Goal: Check status: Check status

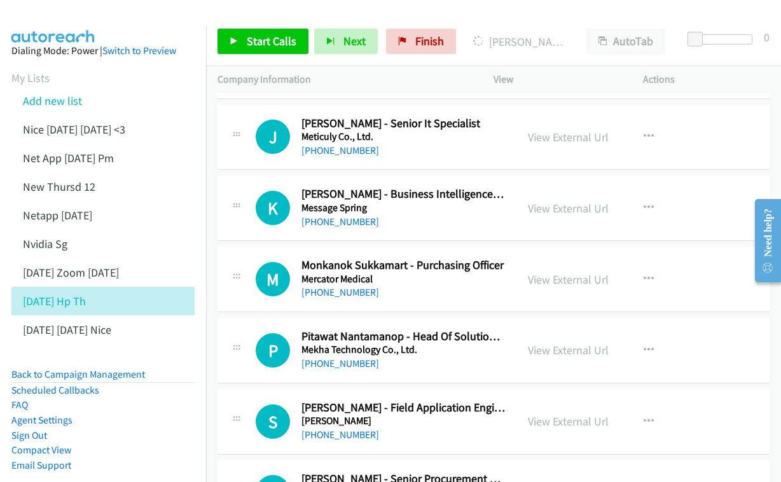
scroll to position [12612, 0]
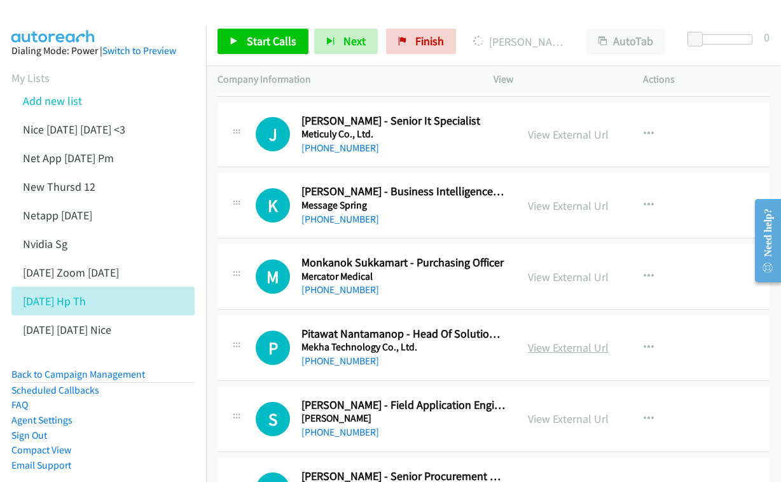
click at [548, 340] on link "View External Url" at bounding box center [568, 347] width 81 height 15
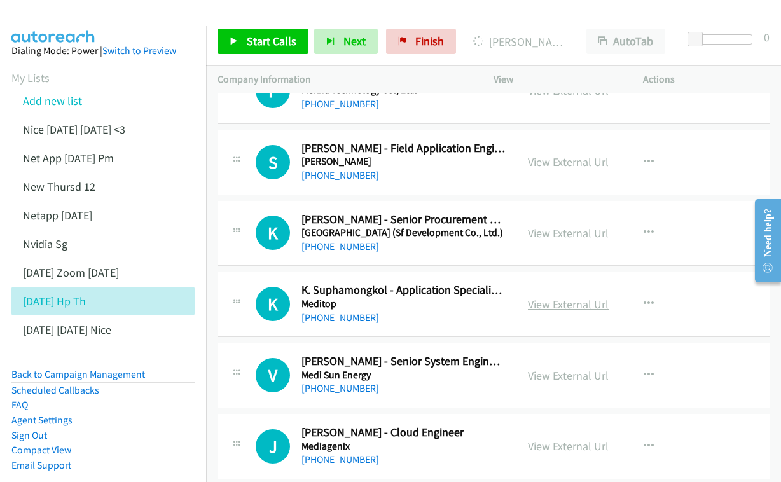
scroll to position [12894, 0]
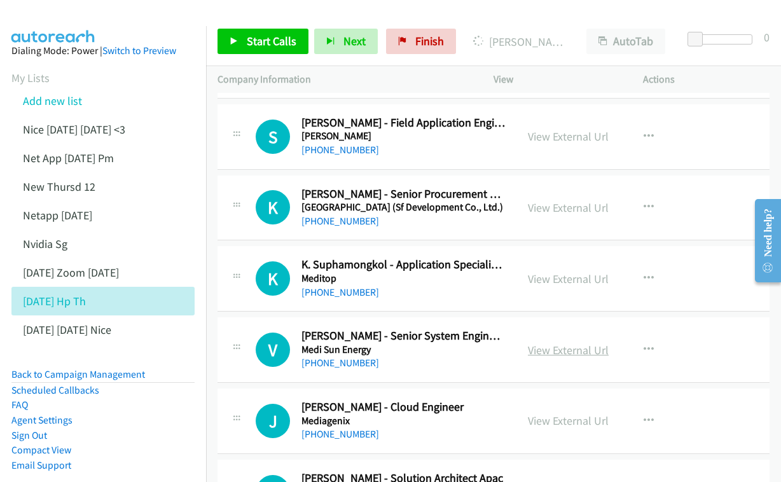
click at [552, 343] on link "View External Url" at bounding box center [568, 350] width 81 height 15
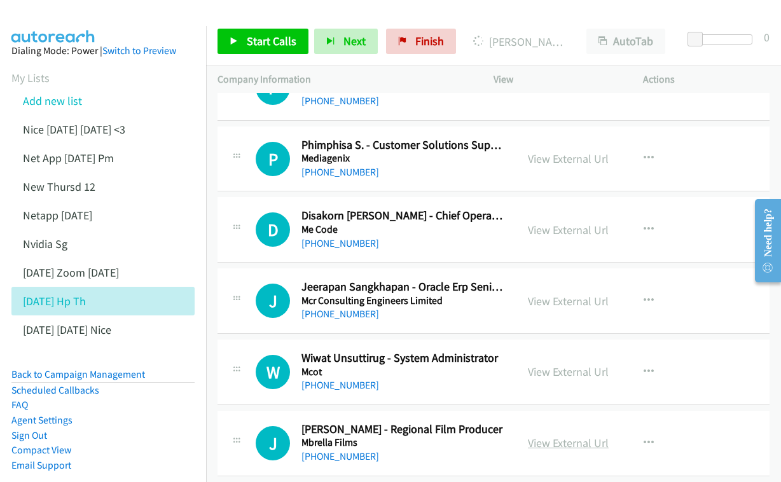
scroll to position [13322, 0]
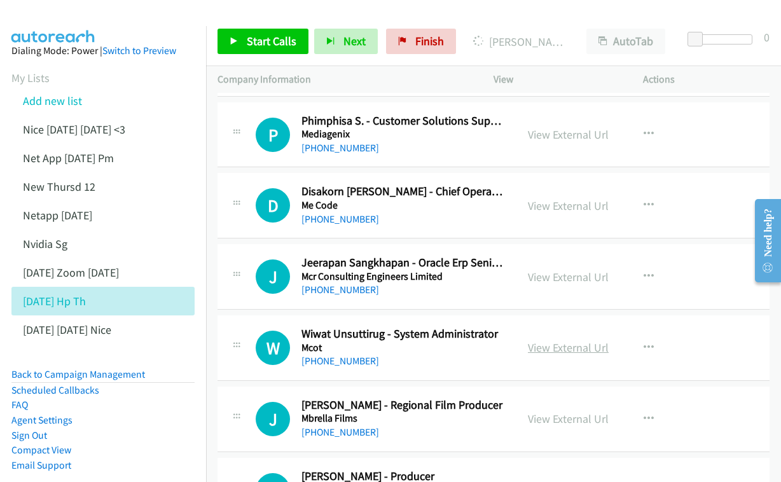
click at [545, 340] on link "View External Url" at bounding box center [568, 347] width 81 height 15
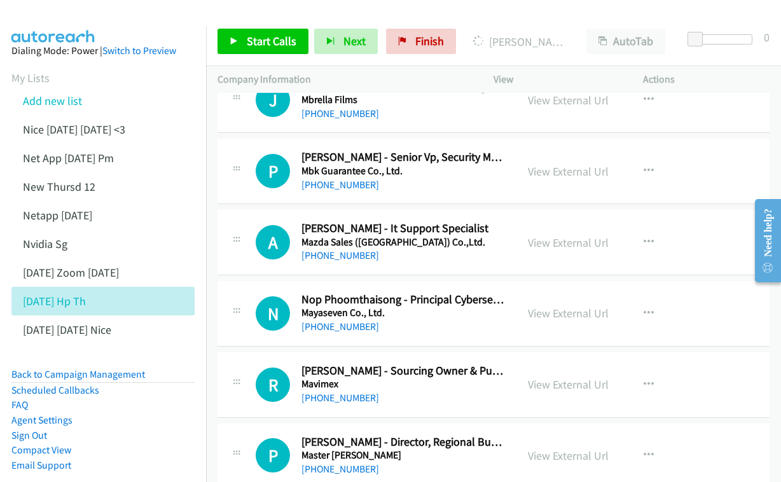
scroll to position [13760, 0]
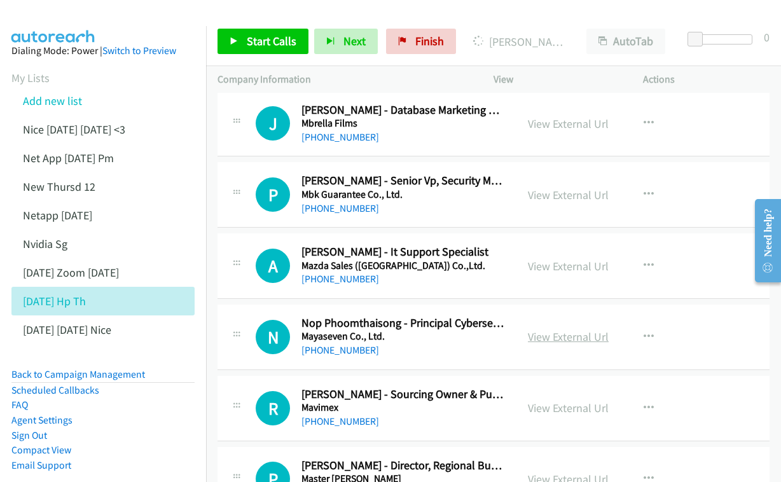
click at [537, 329] on link "View External Url" at bounding box center [568, 336] width 81 height 15
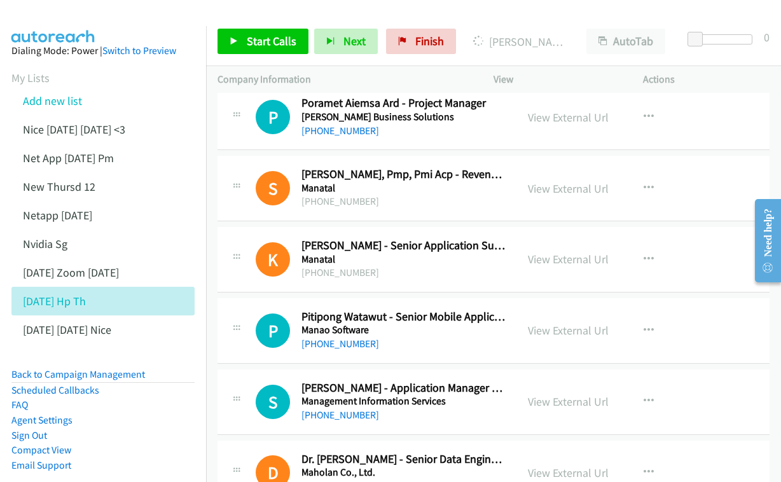
scroll to position [14542, 0]
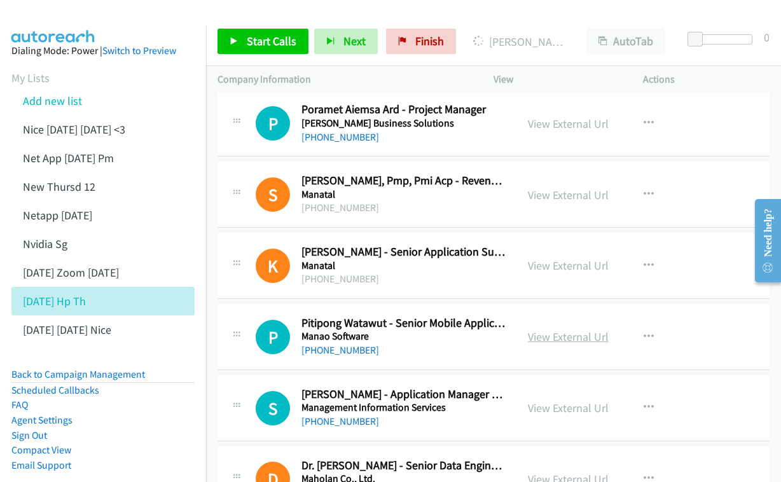
click at [556, 329] on link "View External Url" at bounding box center [568, 336] width 81 height 15
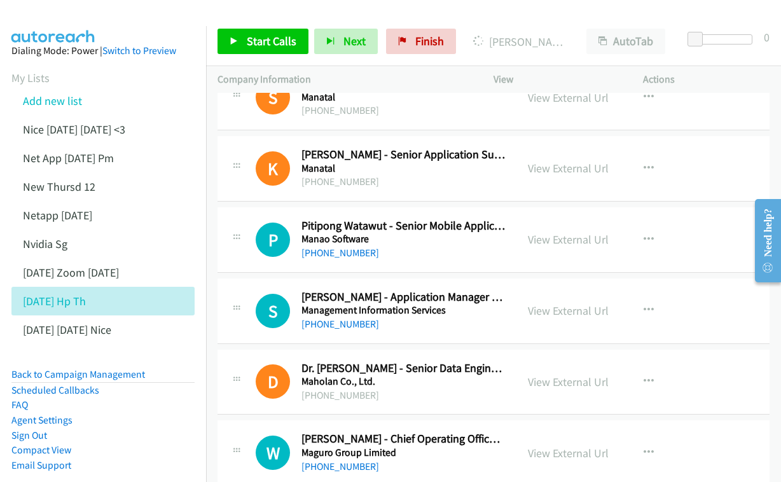
scroll to position [14655, 0]
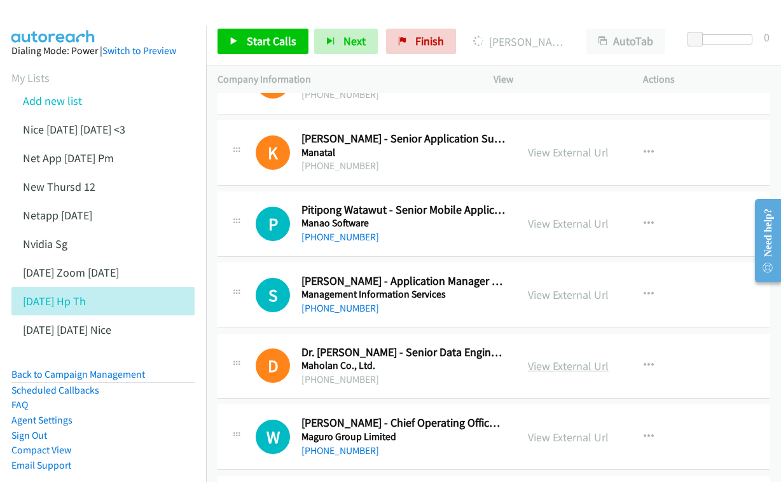
click at [562, 359] on link "View External Url" at bounding box center [568, 366] width 81 height 15
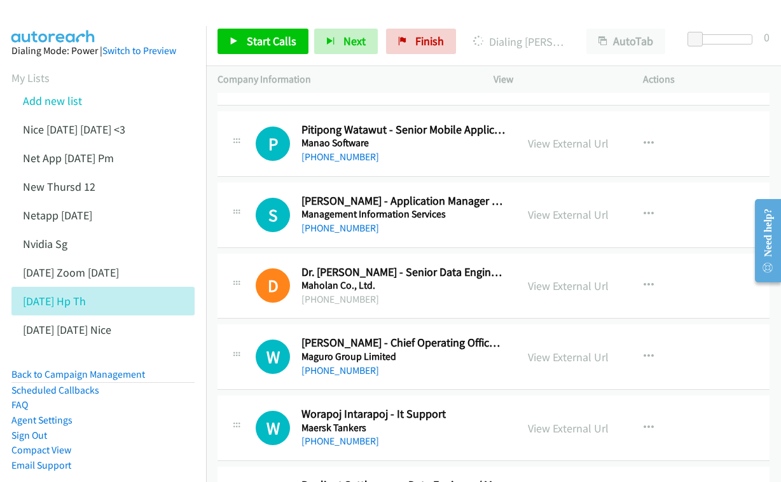
scroll to position [14738, 0]
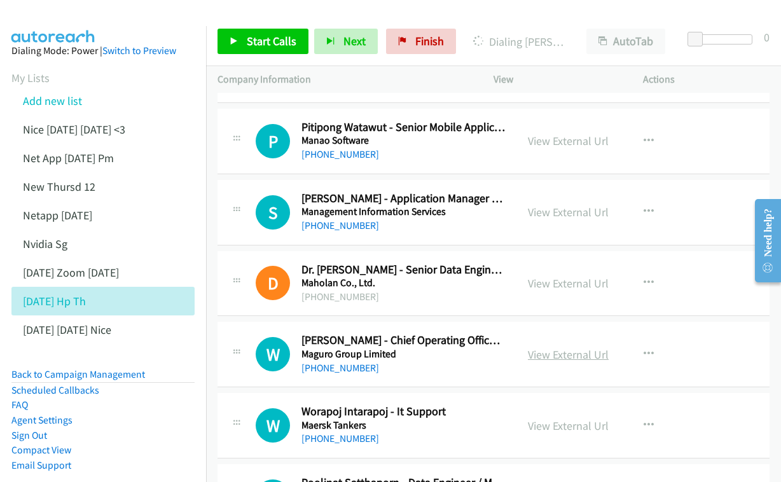
click at [537, 347] on link "View External Url" at bounding box center [568, 354] width 81 height 15
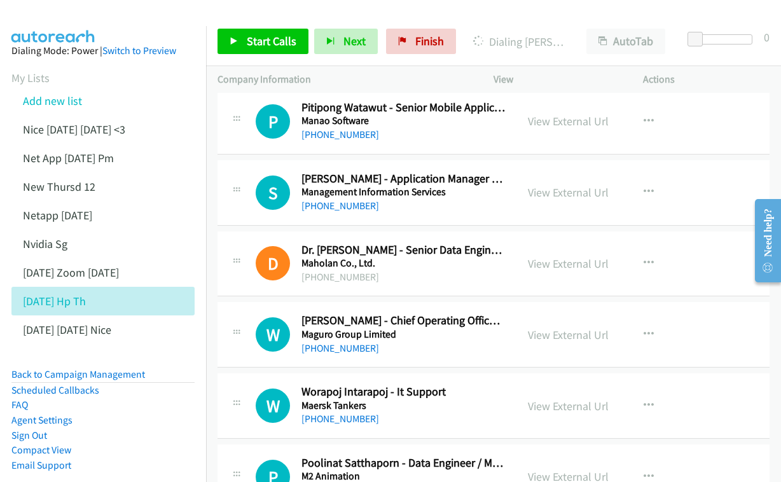
scroll to position [14824, 0]
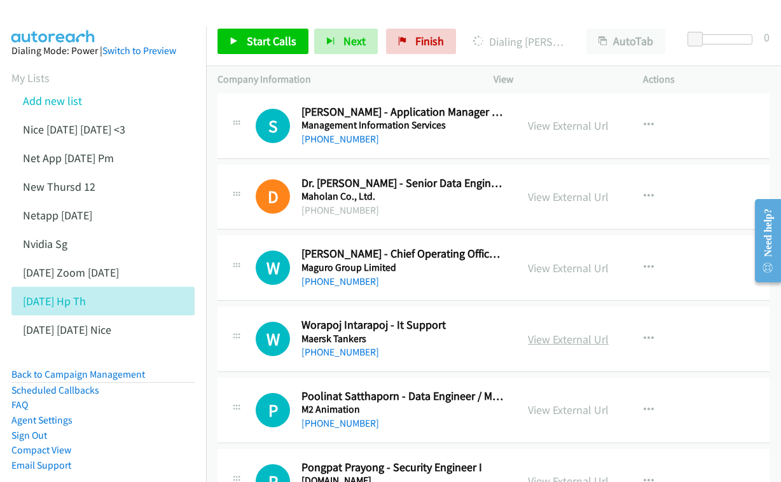
click at [538, 332] on link "View External Url" at bounding box center [568, 339] width 81 height 15
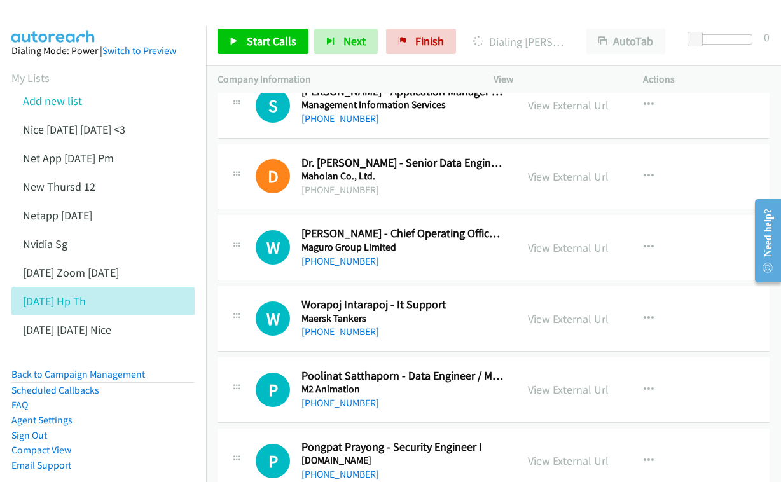
scroll to position [14869, 0]
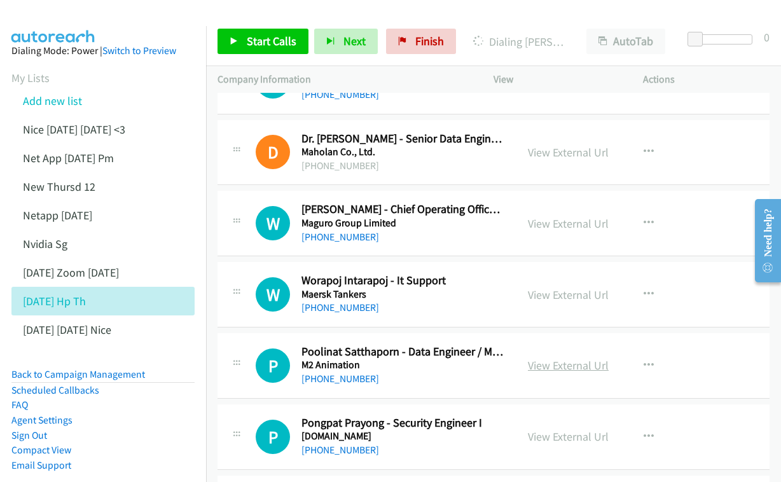
click at [537, 358] on link "View External Url" at bounding box center [568, 365] width 81 height 15
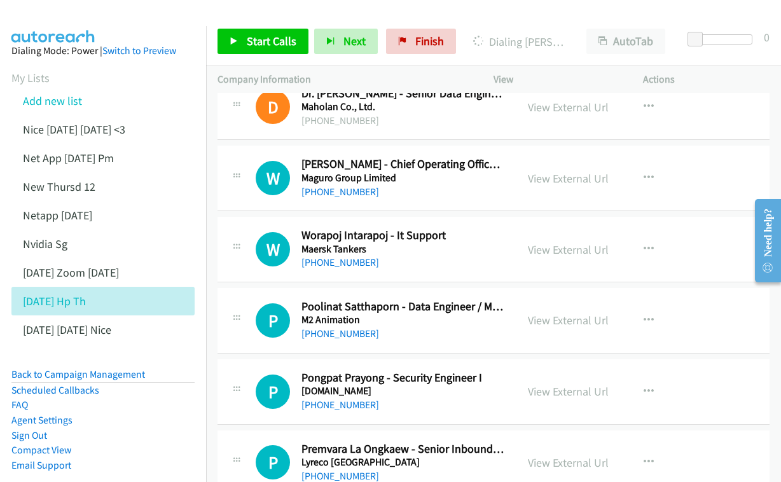
scroll to position [14938, 0]
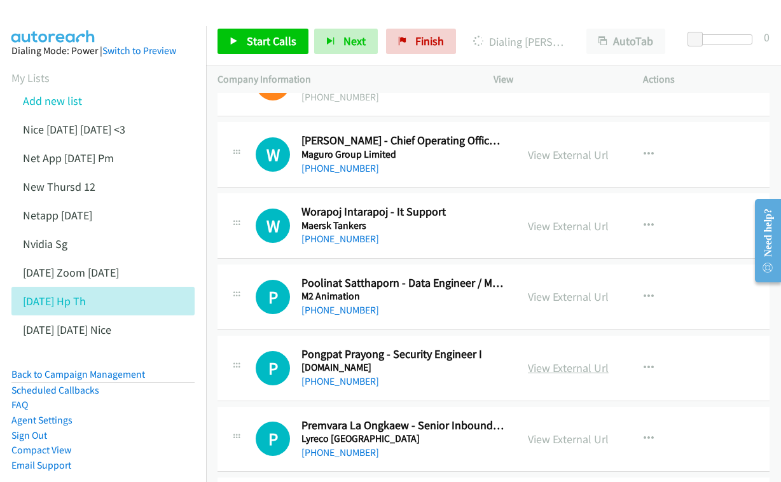
click at [561, 361] on link "View External Url" at bounding box center [568, 368] width 81 height 15
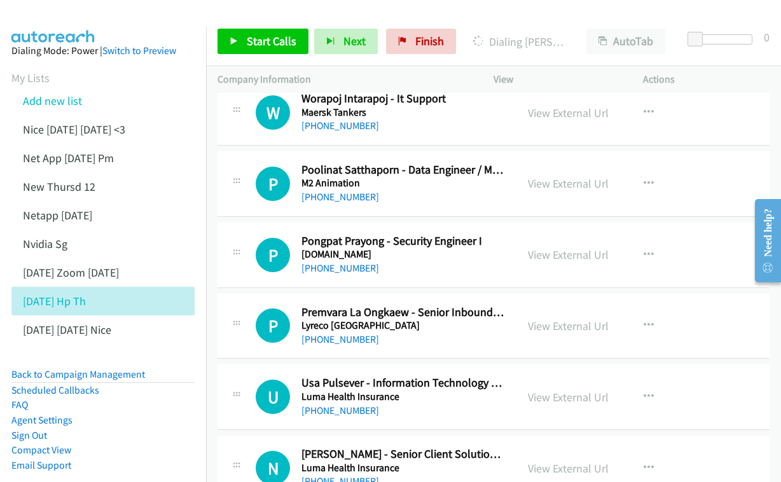
scroll to position [15074, 0]
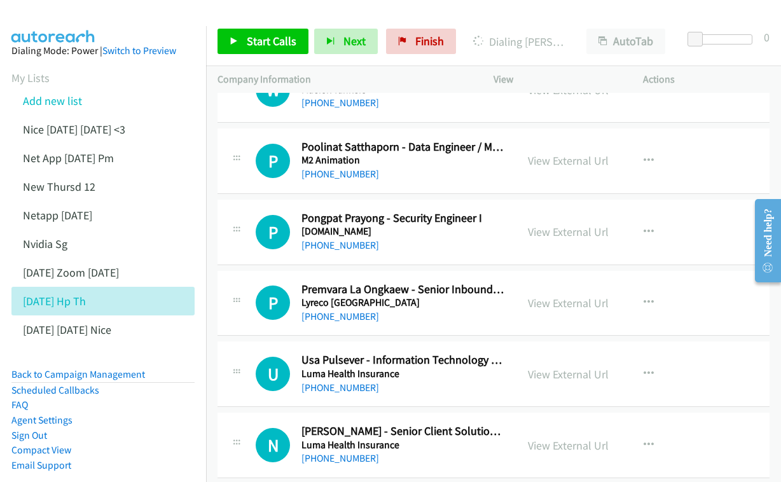
click at [571, 271] on div "P Callback Scheduled Premvara La Ongkaew - Senior Inbound Coordinator [GEOGRAPH…" at bounding box center [493, 303] width 552 height 65
click at [556, 367] on link "View External Url" at bounding box center [568, 374] width 81 height 15
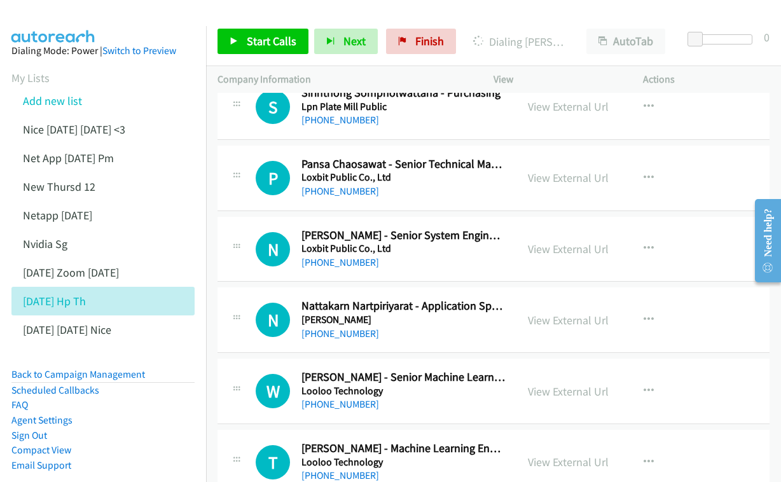
scroll to position [15507, 0]
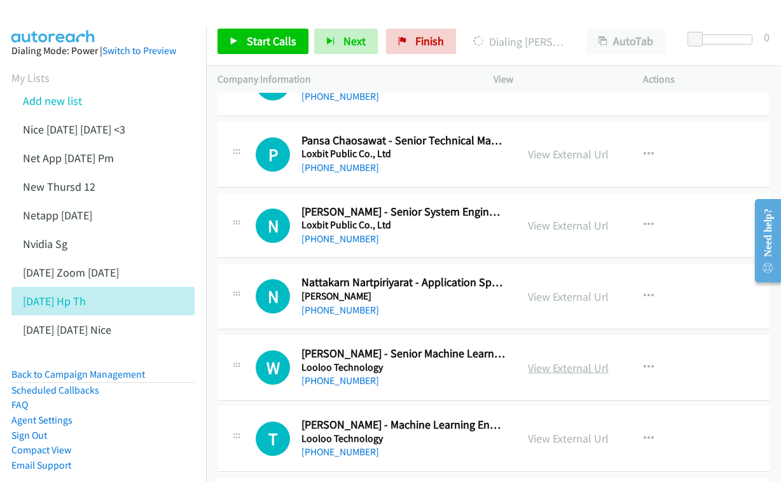
click at [546, 361] on link "View External Url" at bounding box center [568, 368] width 81 height 15
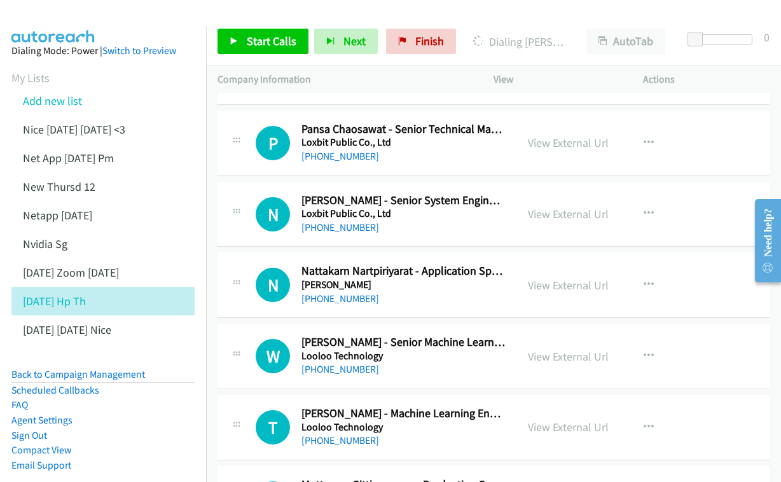
scroll to position [15560, 0]
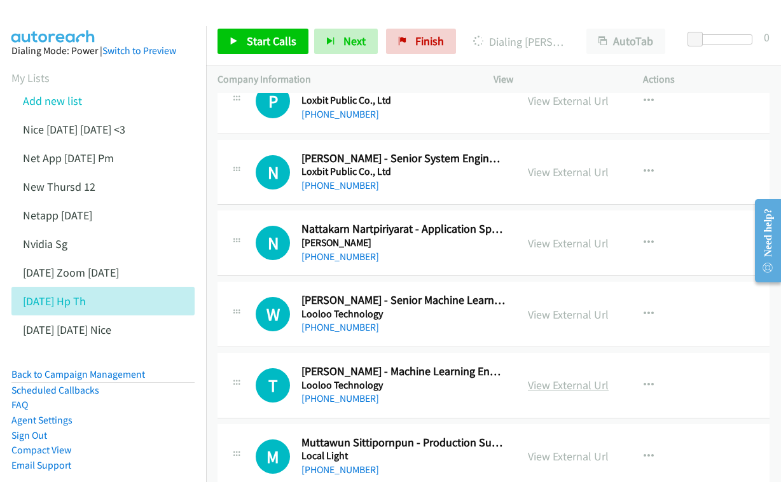
click at [544, 378] on link "View External Url" at bounding box center [568, 385] width 81 height 15
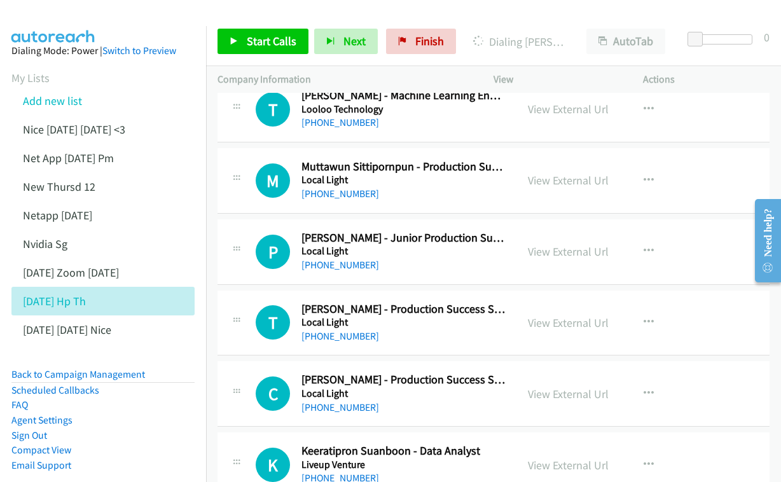
scroll to position [15766, 0]
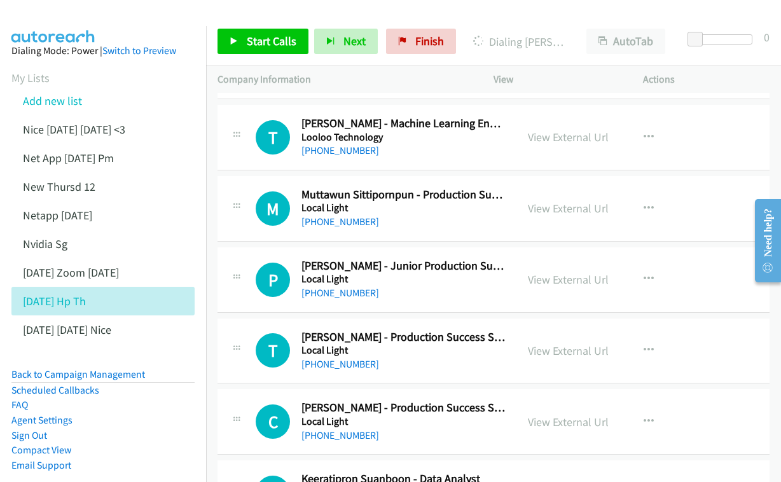
scroll to position [15836, 0]
